Goal: Obtain resource: Obtain resource

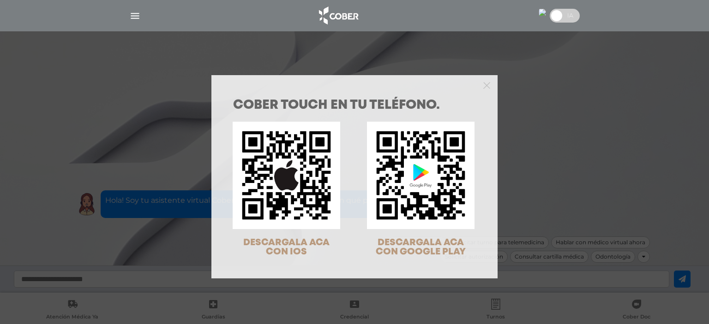
click at [606, 119] on div "COBER TOUCH en tu teléfono. DESCARGALA ACA CON IOS DESCARGALA ACA CON GOOGLE PL…" at bounding box center [354, 162] width 709 height 324
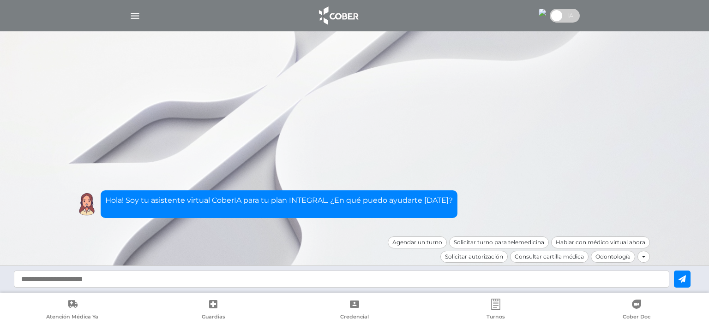
click at [140, 18] on img "button" at bounding box center [135, 16] width 12 height 12
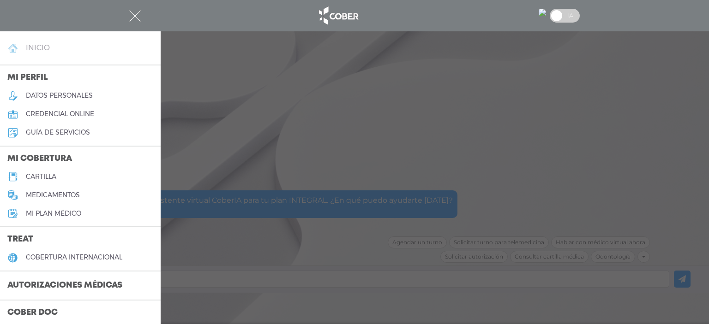
click at [35, 46] on h4 "inicio" at bounding box center [38, 47] width 24 height 9
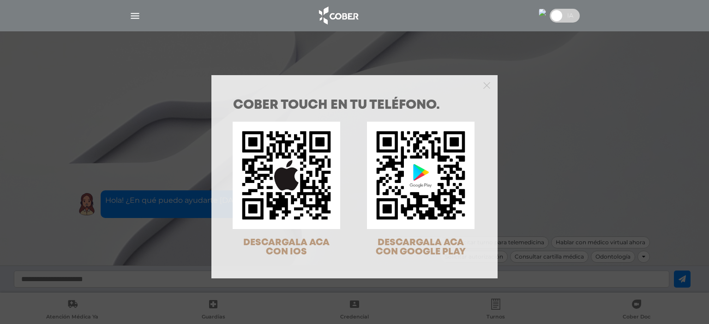
click at [133, 49] on div "COBER TOUCH en tu teléfono. DESCARGALA ACA CON IOS DESCARGALA ACA CON GOOGLE PL…" at bounding box center [354, 162] width 709 height 324
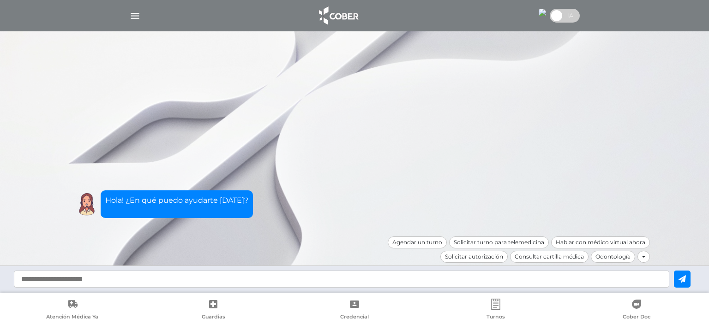
click at [134, 14] on img "button" at bounding box center [135, 16] width 12 height 12
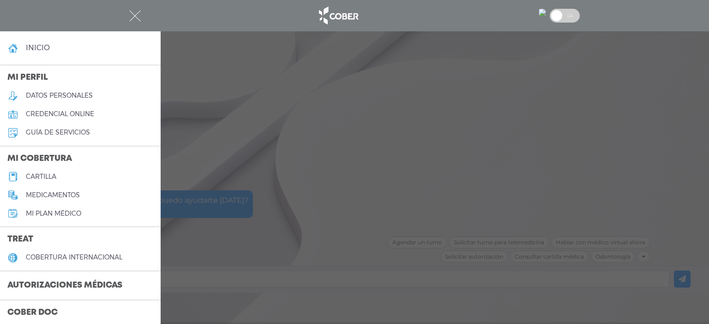
click at [49, 96] on h5 "datos personales" at bounding box center [59, 96] width 67 height 8
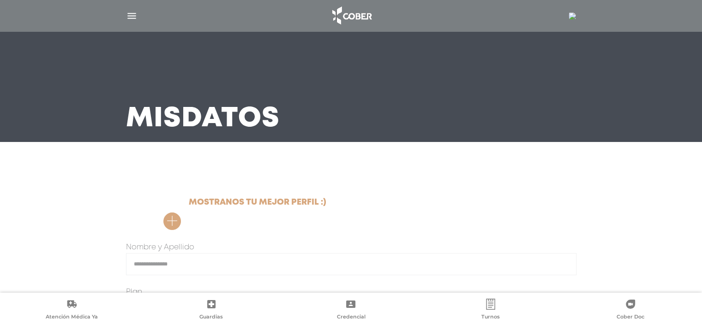
click at [572, 17] on img at bounding box center [572, 15] width 7 height 7
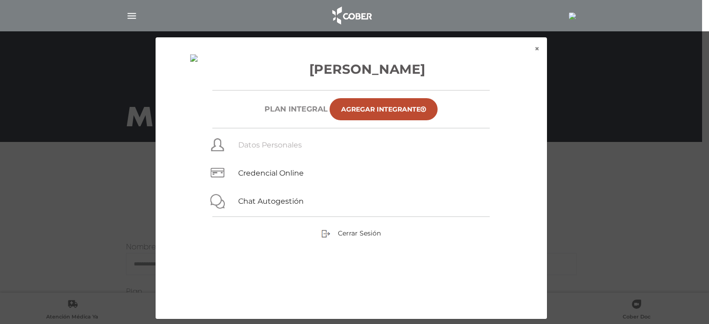
click at [281, 150] on link "Datos Personales" at bounding box center [270, 145] width 64 height 9
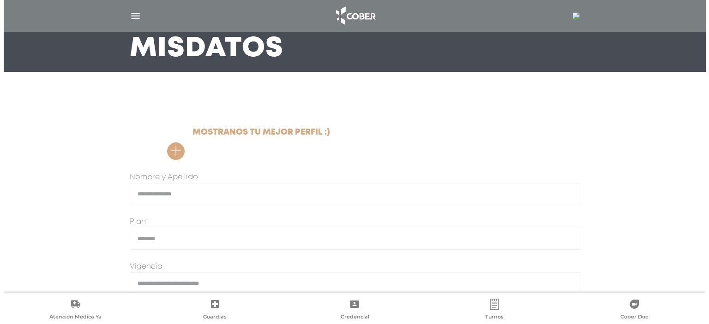
scroll to position [29, 0]
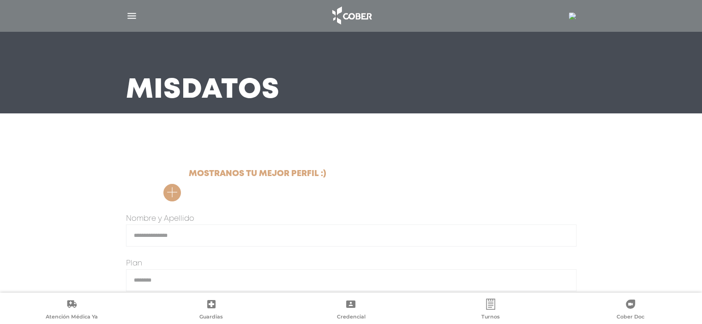
click at [131, 16] on img "button" at bounding box center [132, 16] width 12 height 12
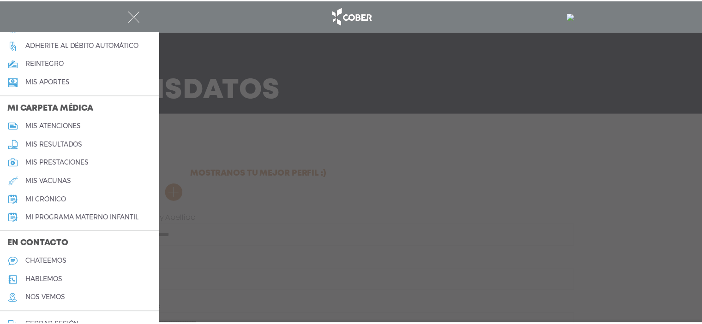
scroll to position [407, 0]
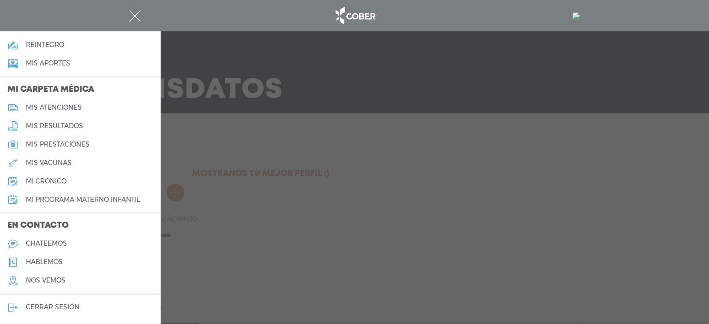
click at [59, 277] on h5 "nos vemos" at bounding box center [46, 281] width 40 height 8
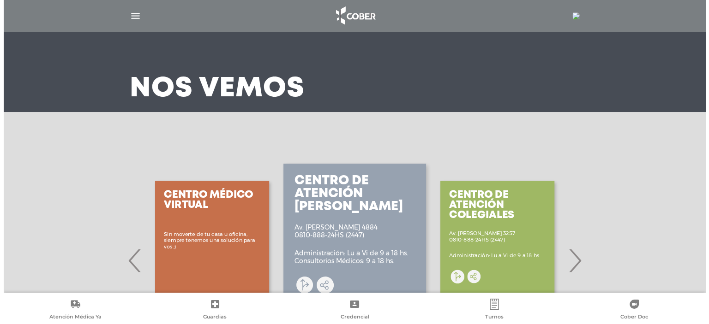
scroll to position [92, 0]
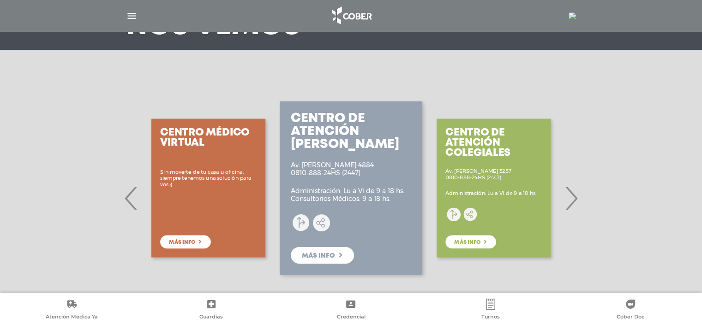
click at [574, 200] on span "›" at bounding box center [571, 199] width 18 height 50
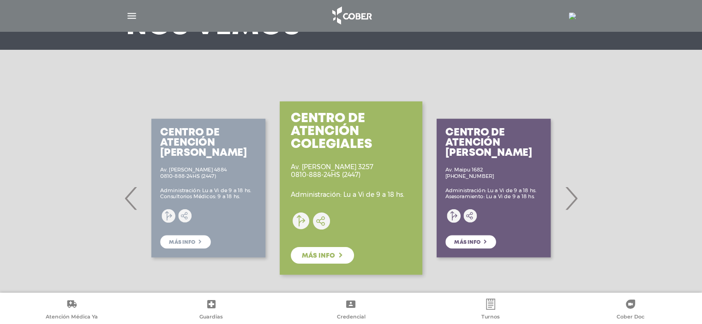
click at [574, 200] on span "›" at bounding box center [571, 199] width 18 height 50
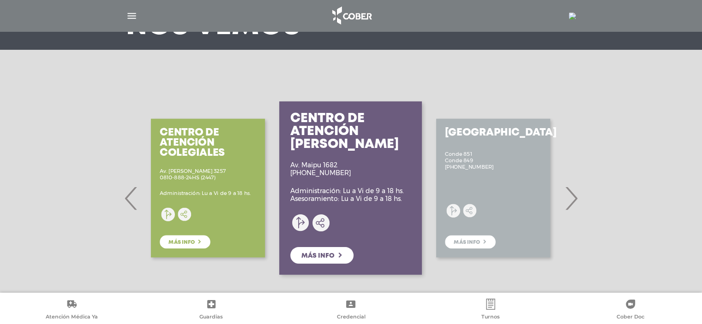
click at [574, 200] on span "›" at bounding box center [571, 199] width 18 height 50
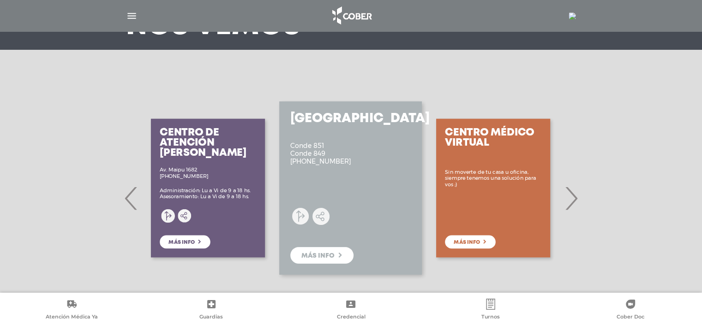
click at [574, 200] on span "›" at bounding box center [571, 199] width 18 height 50
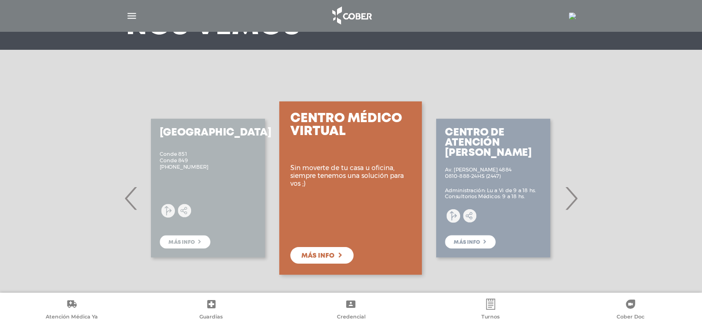
click at [132, 14] on img "button" at bounding box center [132, 16] width 12 height 12
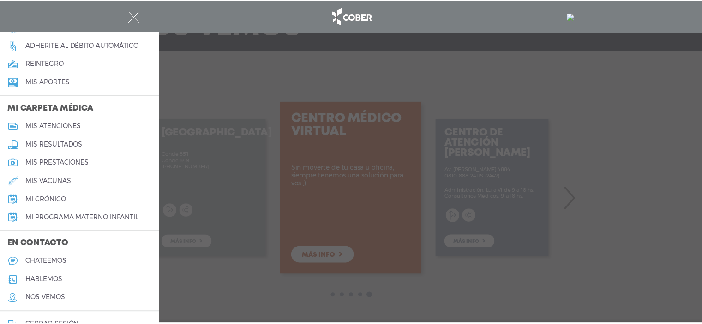
scroll to position [407, 0]
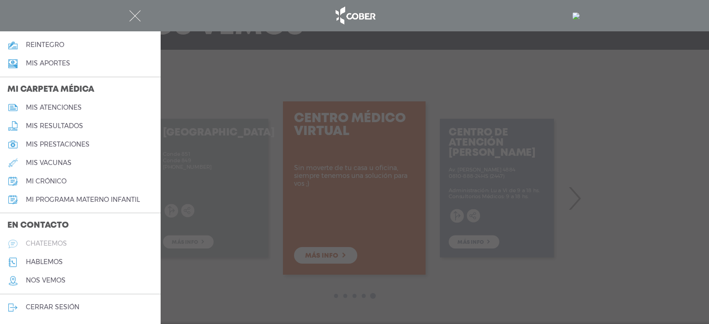
click at [56, 241] on h5 "chateemos" at bounding box center [46, 244] width 41 height 8
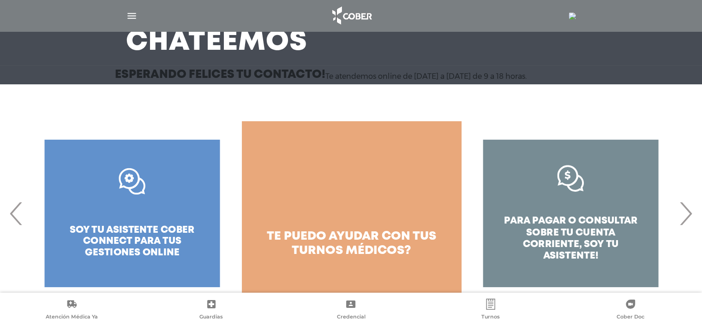
scroll to position [90, 0]
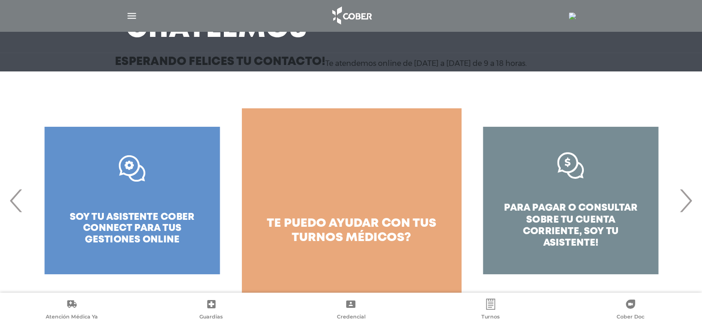
click at [686, 203] on span "›" at bounding box center [686, 201] width 18 height 50
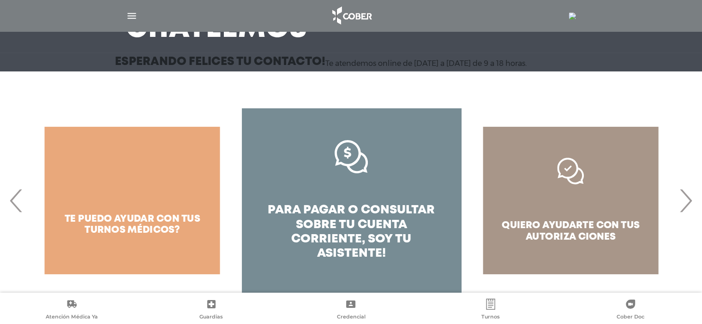
click at [686, 203] on span "›" at bounding box center [686, 201] width 18 height 50
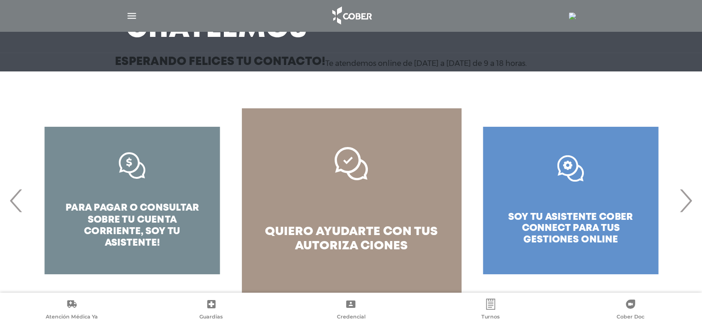
drag, startPoint x: 687, startPoint y: 202, endPoint x: 681, endPoint y: 207, distance: 7.9
click at [685, 206] on span "›" at bounding box center [686, 201] width 18 height 50
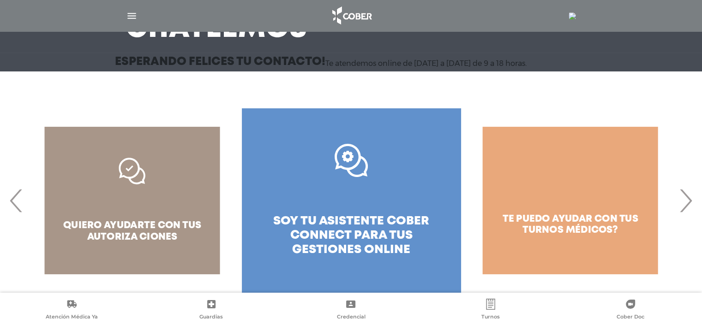
click at [314, 192] on link ".st0{fill:#FFFFFF;} soy tu asistente cober connect para tus gestiones online" at bounding box center [351, 200] width 219 height 185
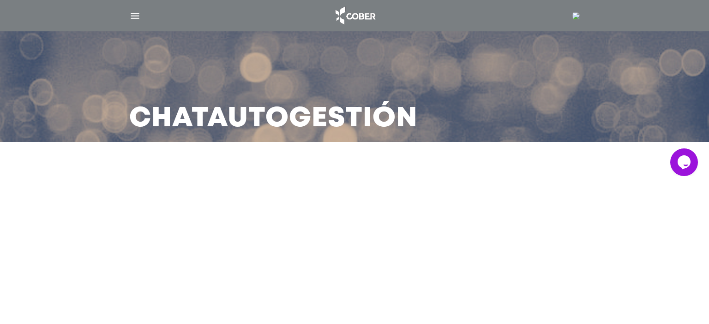
click at [679, 163] on icon "Widget de Chat" at bounding box center [683, 162] width 13 height 14
click at [132, 14] on img "button" at bounding box center [135, 16] width 12 height 12
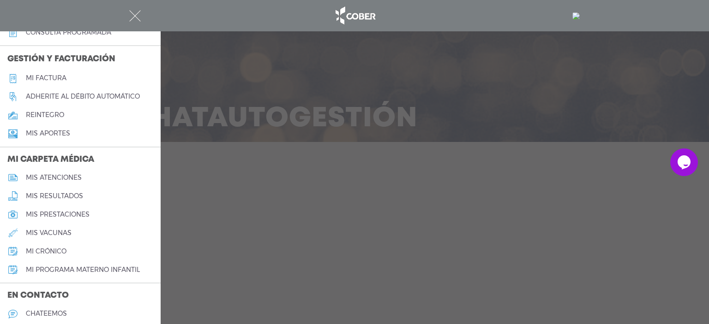
scroll to position [315, 0]
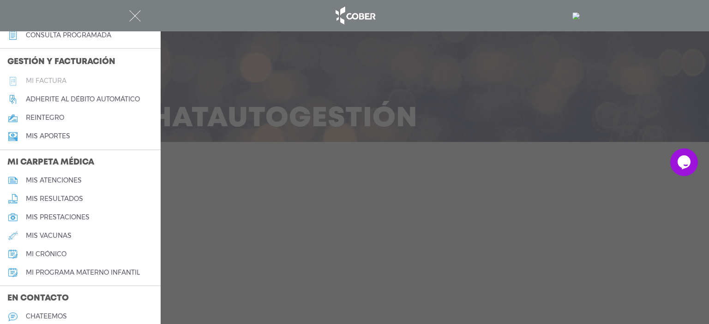
click at [50, 85] on h5 "Mi factura" at bounding box center [46, 81] width 41 height 8
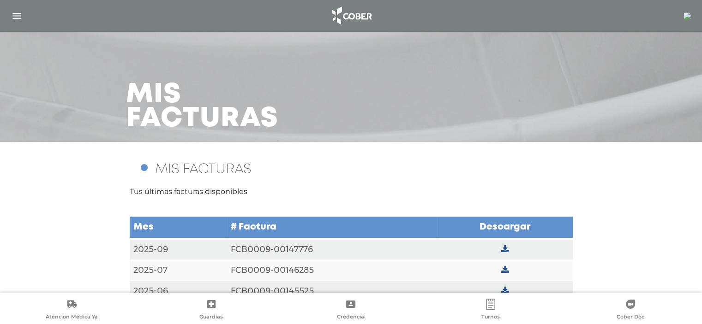
scroll to position [21, 0]
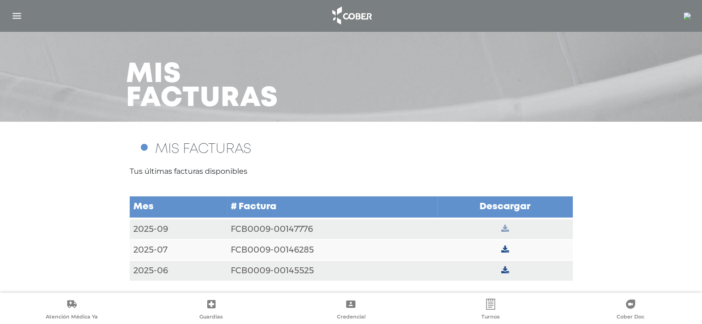
click at [505, 229] on icon at bounding box center [505, 229] width 8 height 8
click at [18, 16] on img "button" at bounding box center [17, 16] width 12 height 12
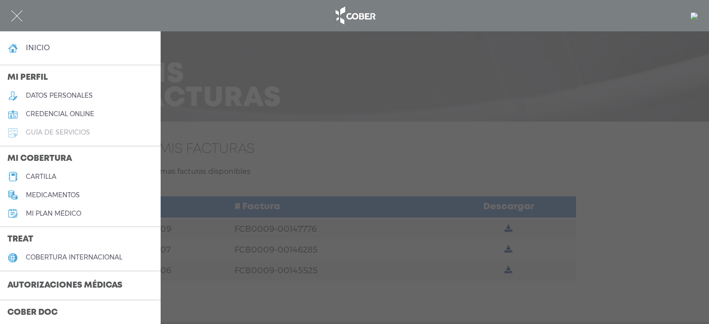
click at [61, 134] on h5 "guía de servicios" at bounding box center [58, 133] width 64 height 8
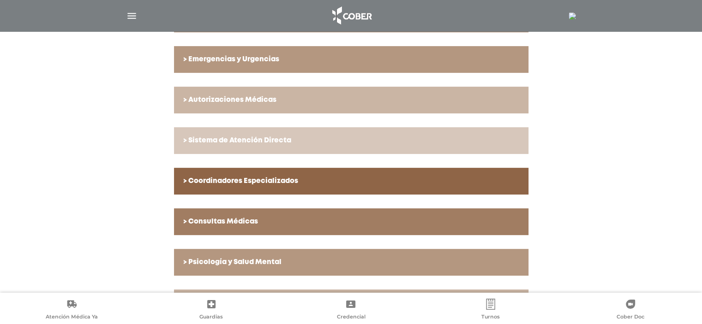
scroll to position [312, 0]
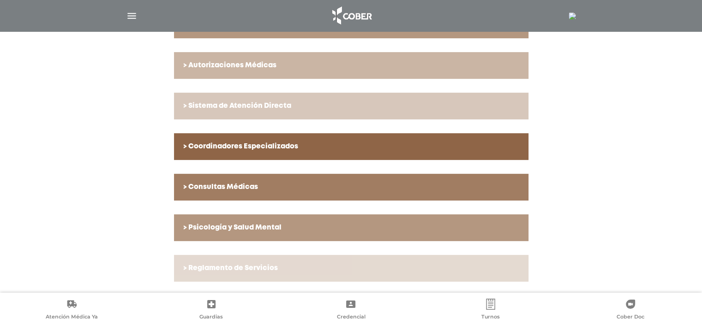
click at [215, 267] on h6 "> Reglamento de Servicios" at bounding box center [351, 268] width 336 height 8
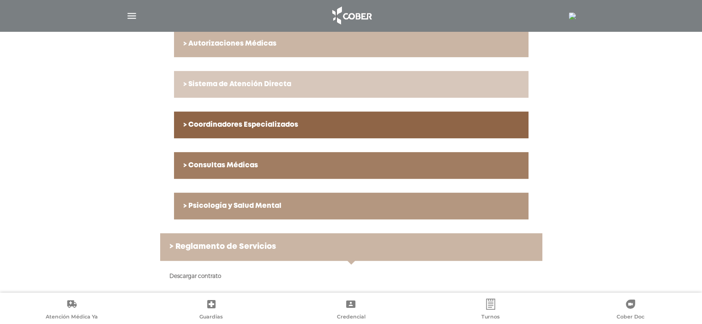
scroll to position [343, 0]
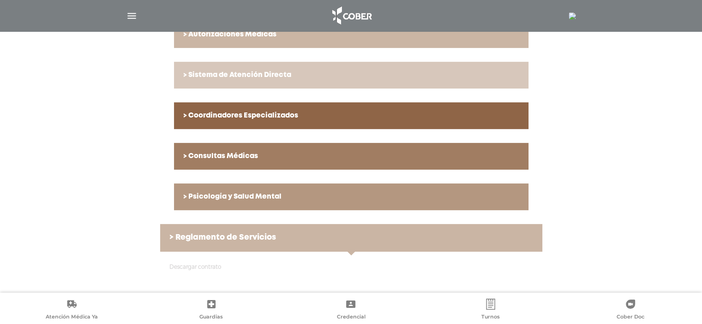
click at [203, 266] on link "Descargar contrato" at bounding box center [195, 267] width 52 height 7
